Goal: Book appointment/travel/reservation

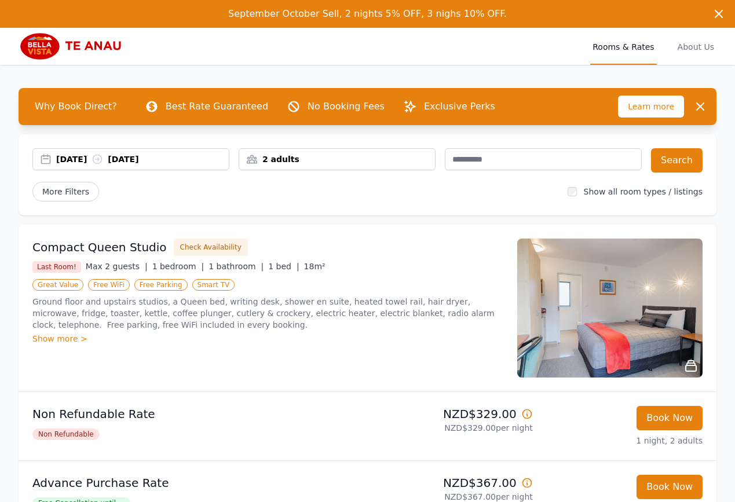
click at [32, 42] on img at bounding box center [74, 46] width 111 height 28
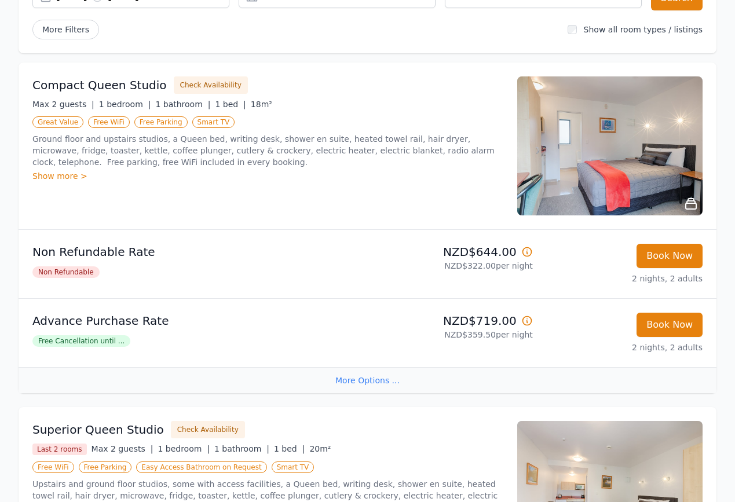
scroll to position [116, 0]
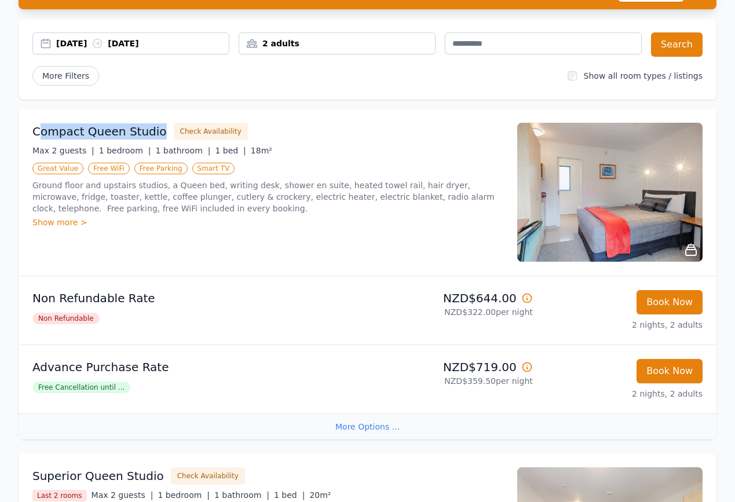
drag, startPoint x: 153, startPoint y: 133, endPoint x: 41, endPoint y: 133, distance: 112.3
click at [41, 133] on h3 "Compact Queen Studio" at bounding box center [99, 131] width 134 height 16
click at [629, 212] on img at bounding box center [609, 192] width 185 height 139
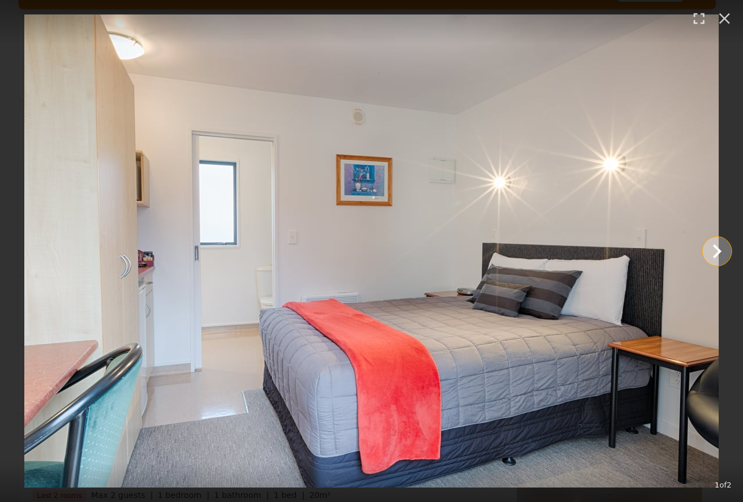
click at [712, 243] on icon "Show slide 2 of 2" at bounding box center [717, 251] width 28 height 28
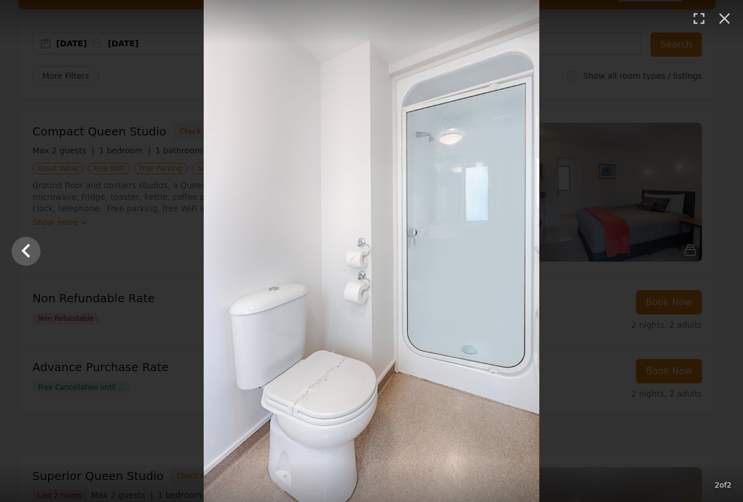
click at [712, 243] on div at bounding box center [371, 251] width 743 height 502
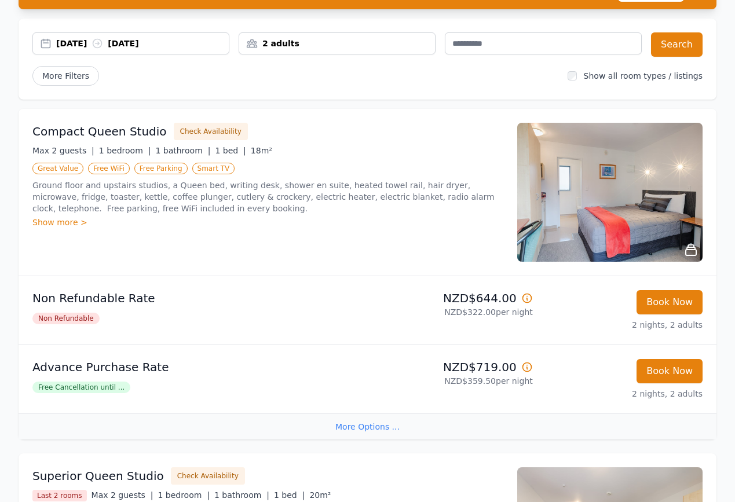
click at [648, 222] on img at bounding box center [609, 192] width 185 height 139
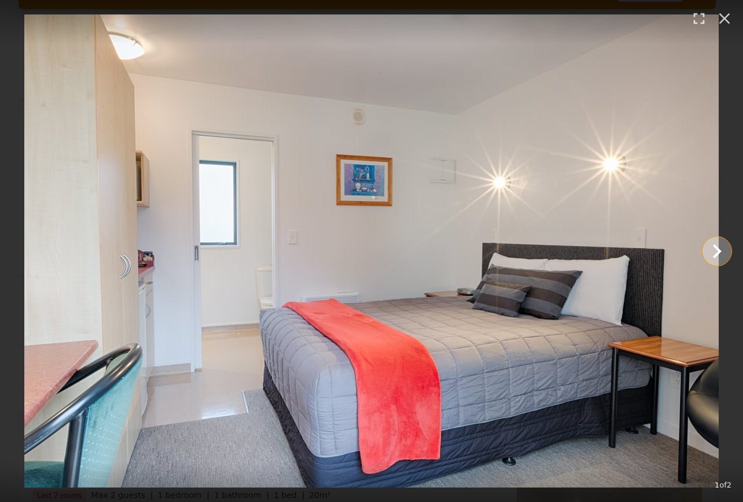
click at [709, 250] on icon "Show slide 2 of 2" at bounding box center [717, 251] width 28 height 28
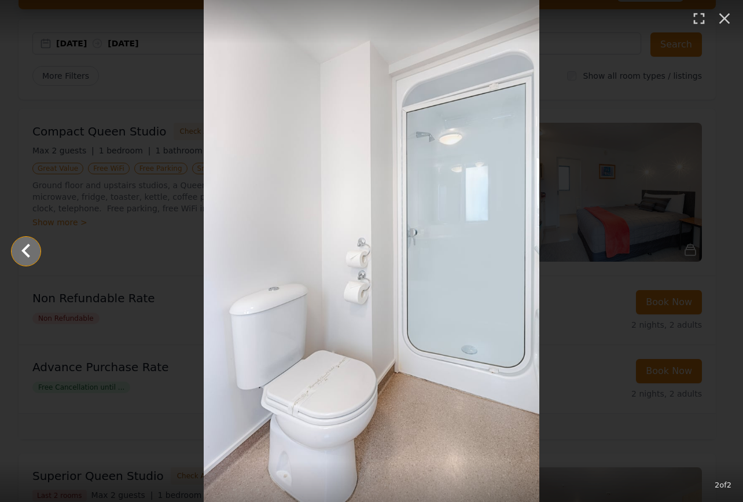
click at [28, 258] on icon "Show slide 1 of 2" at bounding box center [26, 251] width 28 height 28
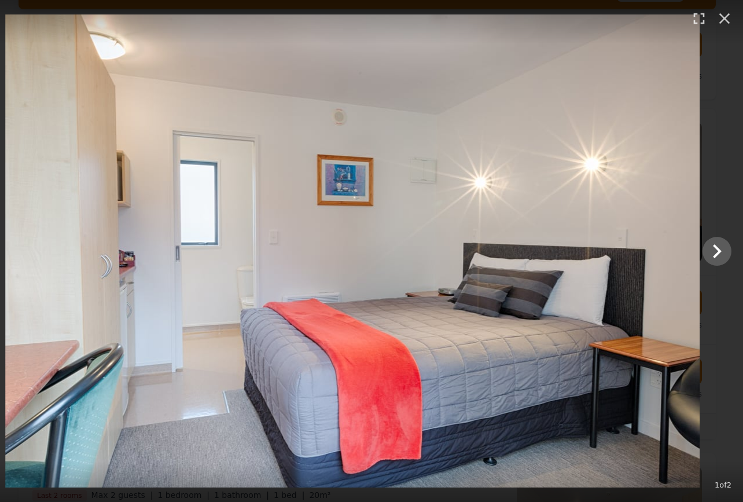
click at [28, 258] on img at bounding box center [352, 250] width 695 height 473
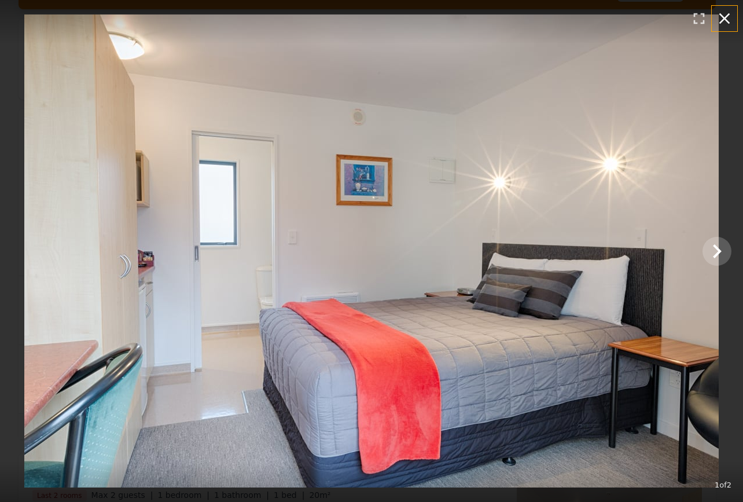
click at [727, 20] on icon "button" at bounding box center [725, 18] width 11 height 11
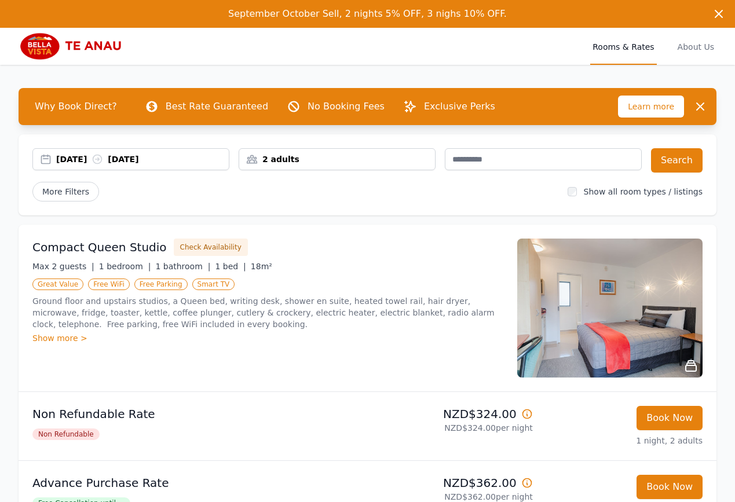
click at [622, 340] on img at bounding box center [609, 308] width 185 height 139
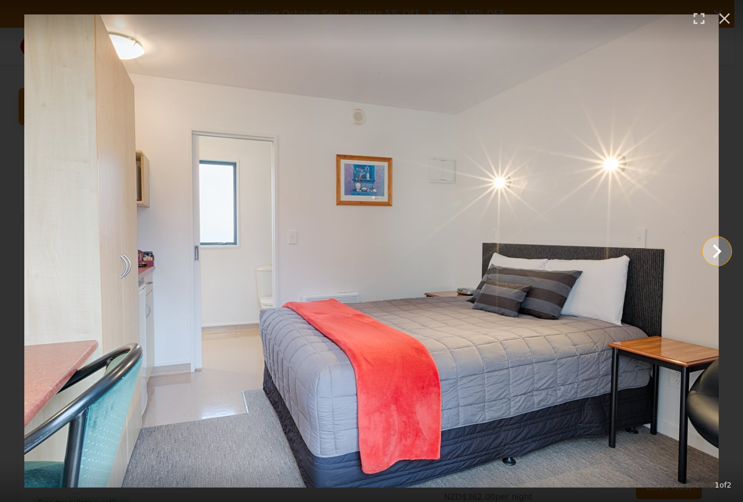
click at [720, 252] on icon "Show slide 2 of 2" at bounding box center [717, 251] width 9 height 14
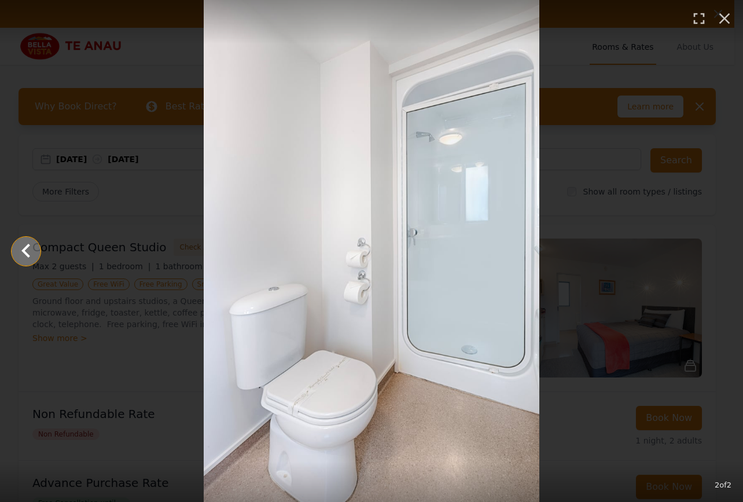
click at [20, 248] on icon "Show slide 1 of 2" at bounding box center [26, 251] width 28 height 28
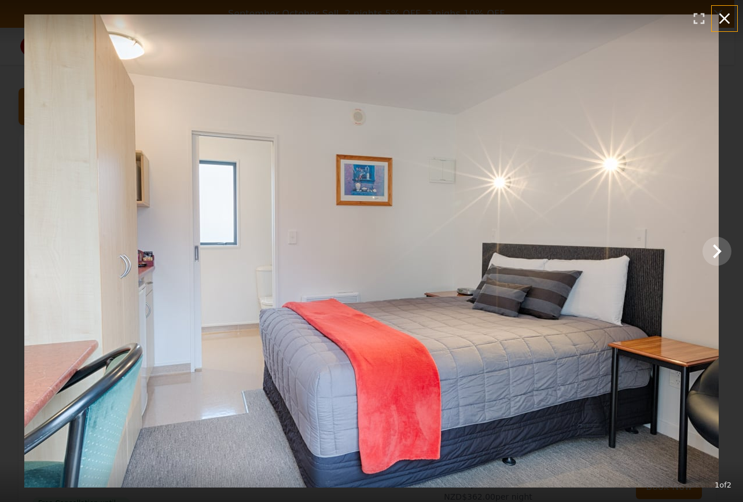
click at [728, 20] on icon "button" at bounding box center [725, 18] width 19 height 19
